Goal: Transaction & Acquisition: Purchase product/service

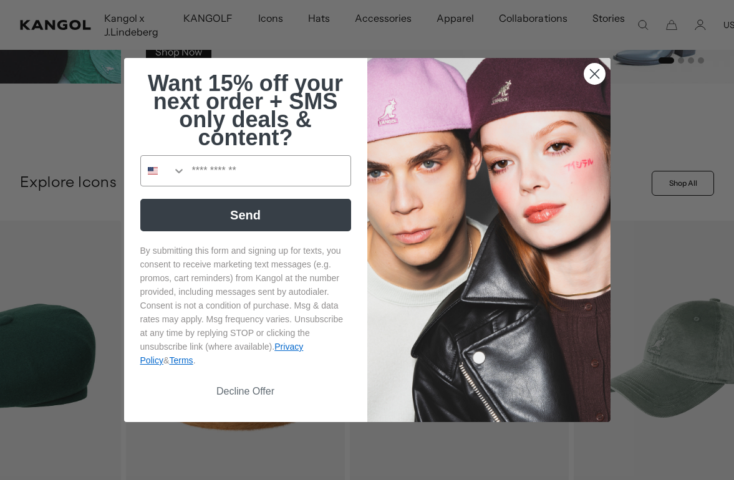
click at [596, 84] on circle "Close dialog" at bounding box center [594, 74] width 21 height 21
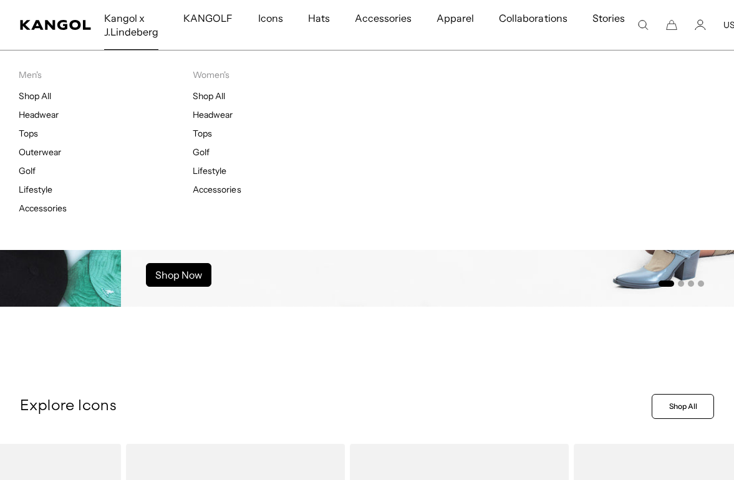
click at [180, 281] on link "Shop Now" at bounding box center [178, 275] width 65 height 24
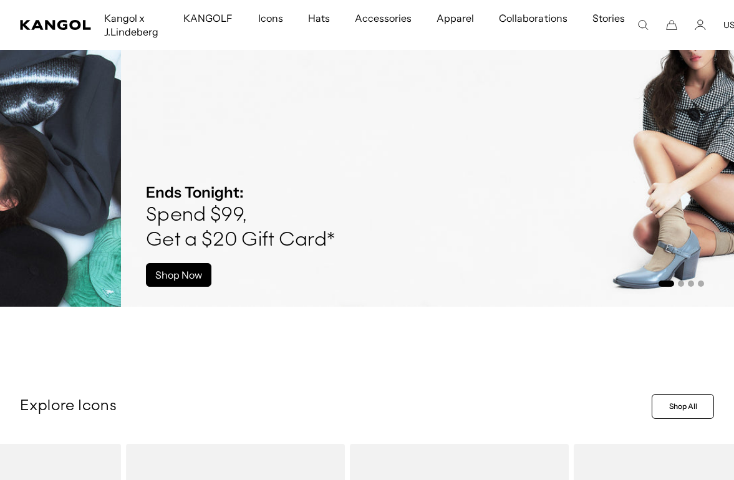
click at [190, 274] on link "Shop Now" at bounding box center [178, 275] width 65 height 24
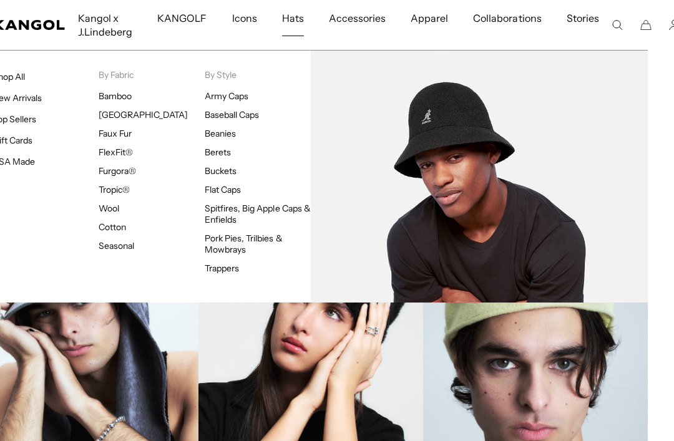
scroll to position [962, 26]
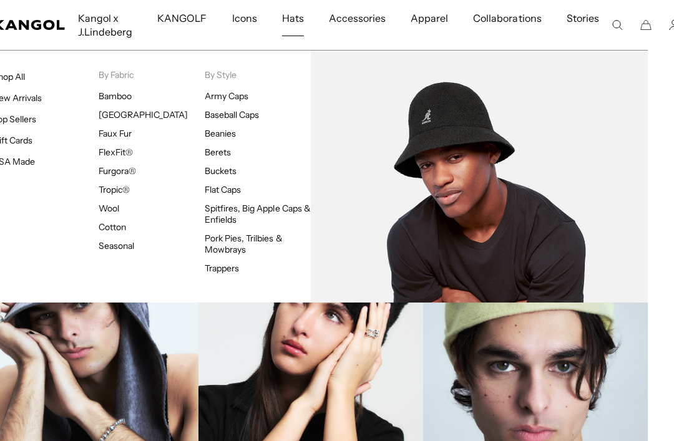
click at [466, 137] on img at bounding box center [479, 177] width 337 height 252
click at [122, 115] on link "[GEOGRAPHIC_DATA]" at bounding box center [143, 114] width 89 height 11
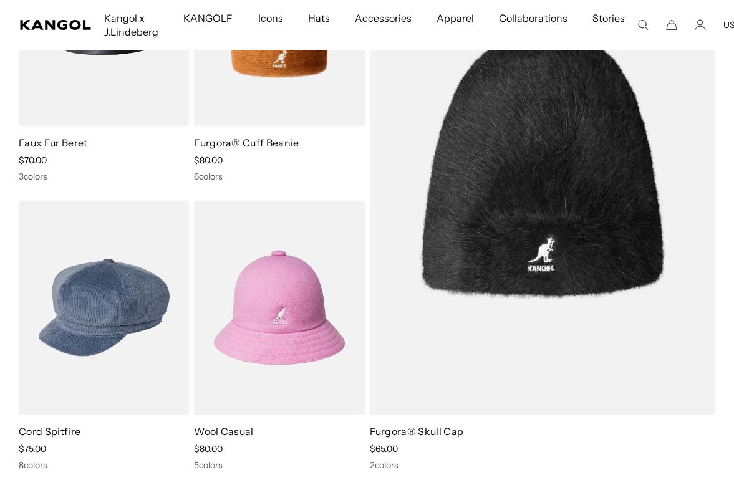
click at [0, 0] on img at bounding box center [0, 0] width 0 height 0
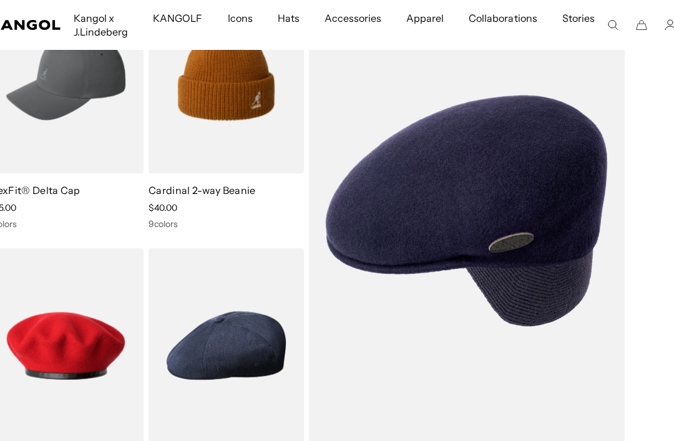
scroll to position [6858, 31]
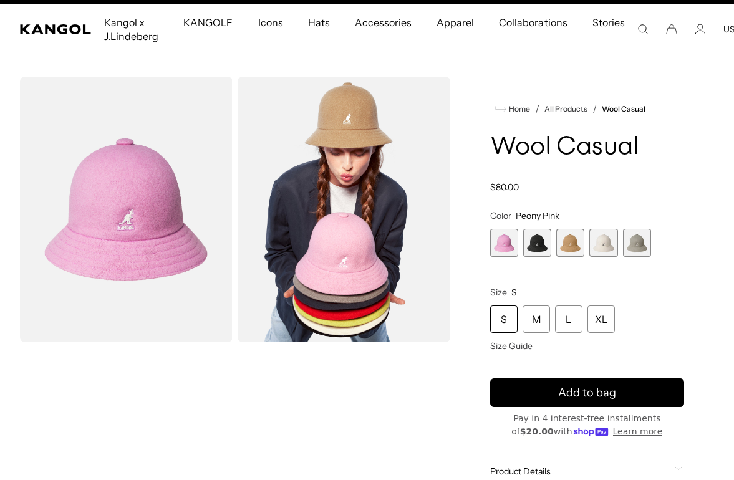
scroll to position [0, 257]
click at [375, 303] on img "Gallery Viewer" at bounding box center [344, 210] width 213 height 266
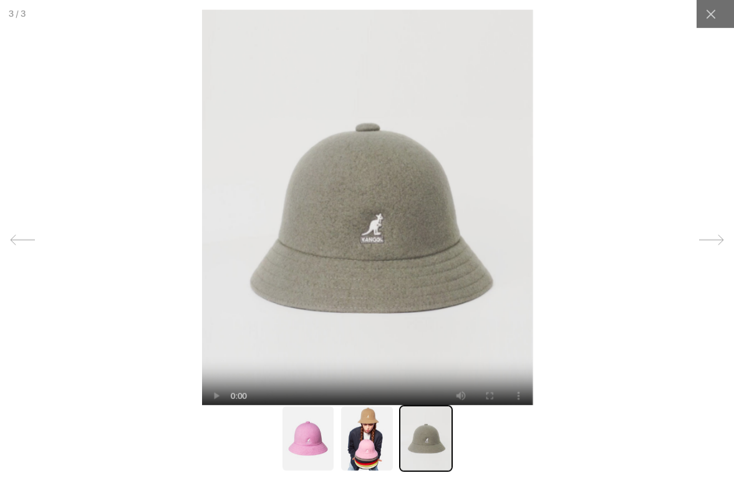
click at [705, 20] on icon at bounding box center [711, 14] width 12 height 12
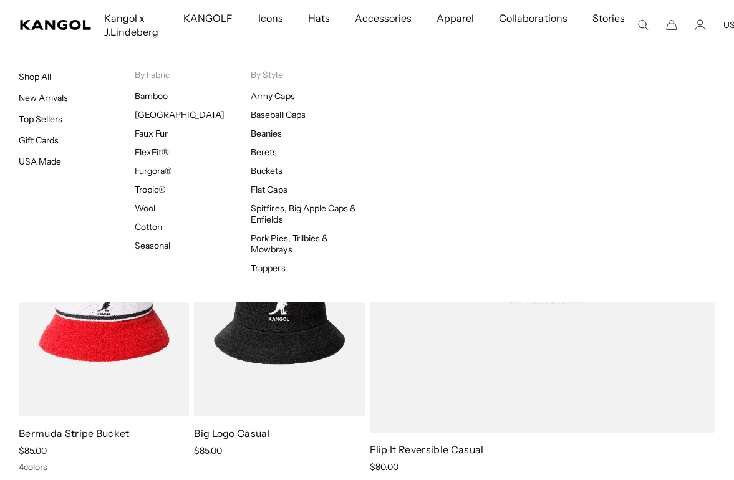
scroll to position [0, 257]
click at [317, 19] on span "Hats" at bounding box center [319, 18] width 22 height 36
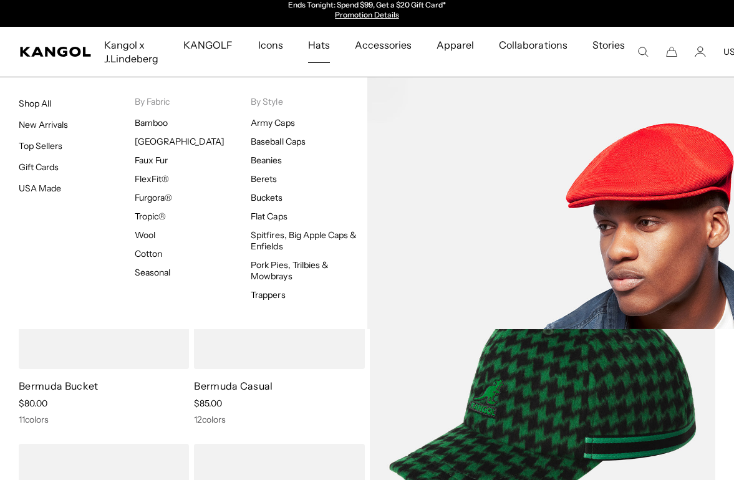
click at [151, 125] on link "Bamboo" at bounding box center [151, 122] width 33 height 11
